Goal: Task Accomplishment & Management: Use online tool/utility

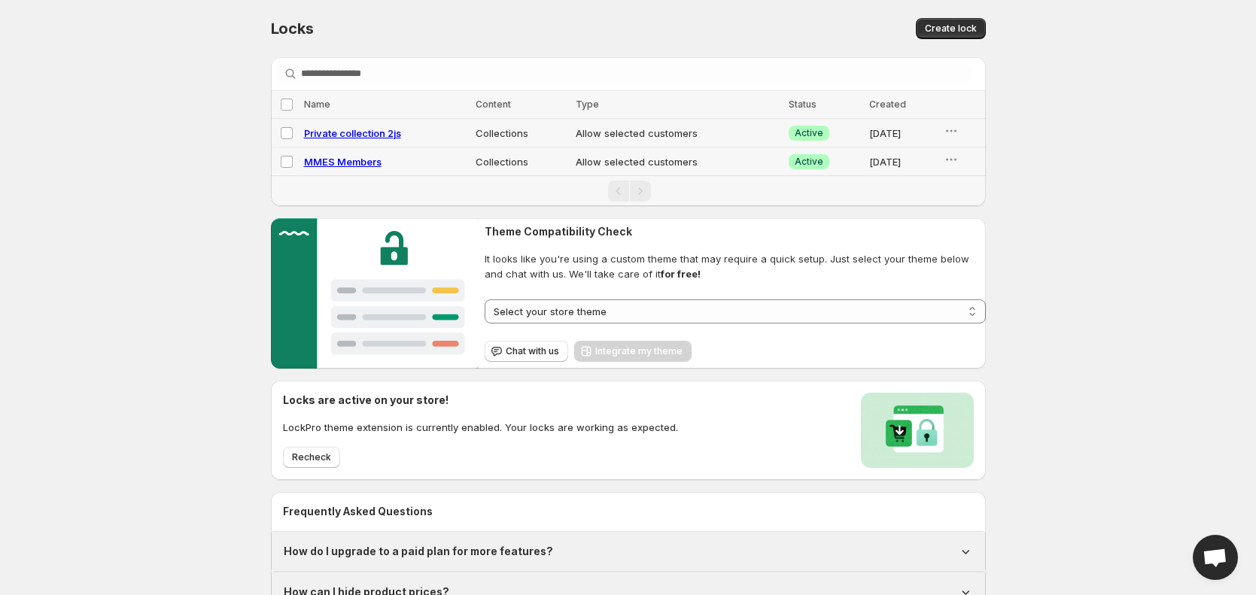
click at [342, 132] on span "Private collection 2js" at bounding box center [352, 133] width 97 height 12
select select "**********"
select select "******"
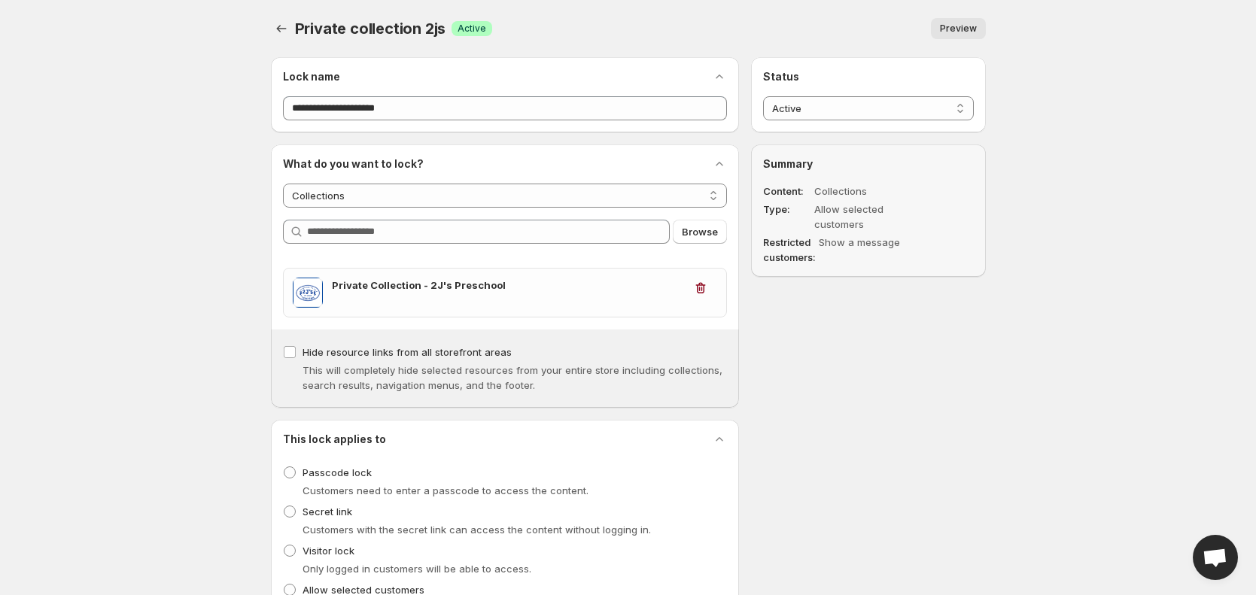
click at [962, 23] on span "Preview" at bounding box center [958, 29] width 37 height 12
